Goal: Find specific fact: Find specific fact

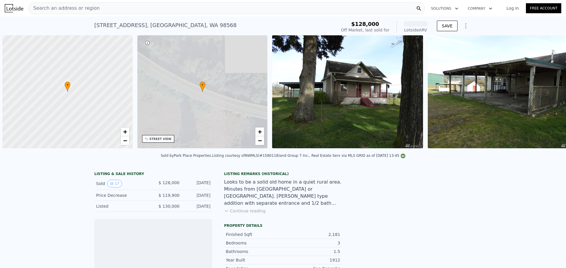
scroll to position [0, 2]
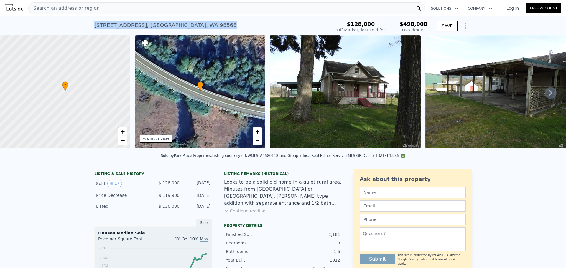
drag, startPoint x: 230, startPoint y: 27, endPoint x: 92, endPoint y: 27, distance: 138.2
click at [92, 27] on div "[STREET_ADDRESS] Sold [DATE] for $128k (~ARV $498k ) $128,000 Off Market, last …" at bounding box center [283, 26] width 566 height 19
copy div "[STREET_ADDRESS]"
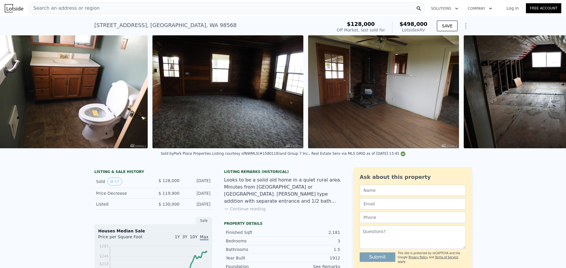
scroll to position [0, 1825]
